Goal: Go to known website: Access a specific website the user already knows

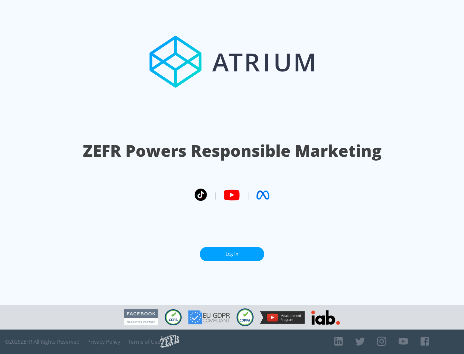
click at [232, 254] on link "Log In" at bounding box center [232, 254] width 64 height 14
